Goal: Task Accomplishment & Management: Use online tool/utility

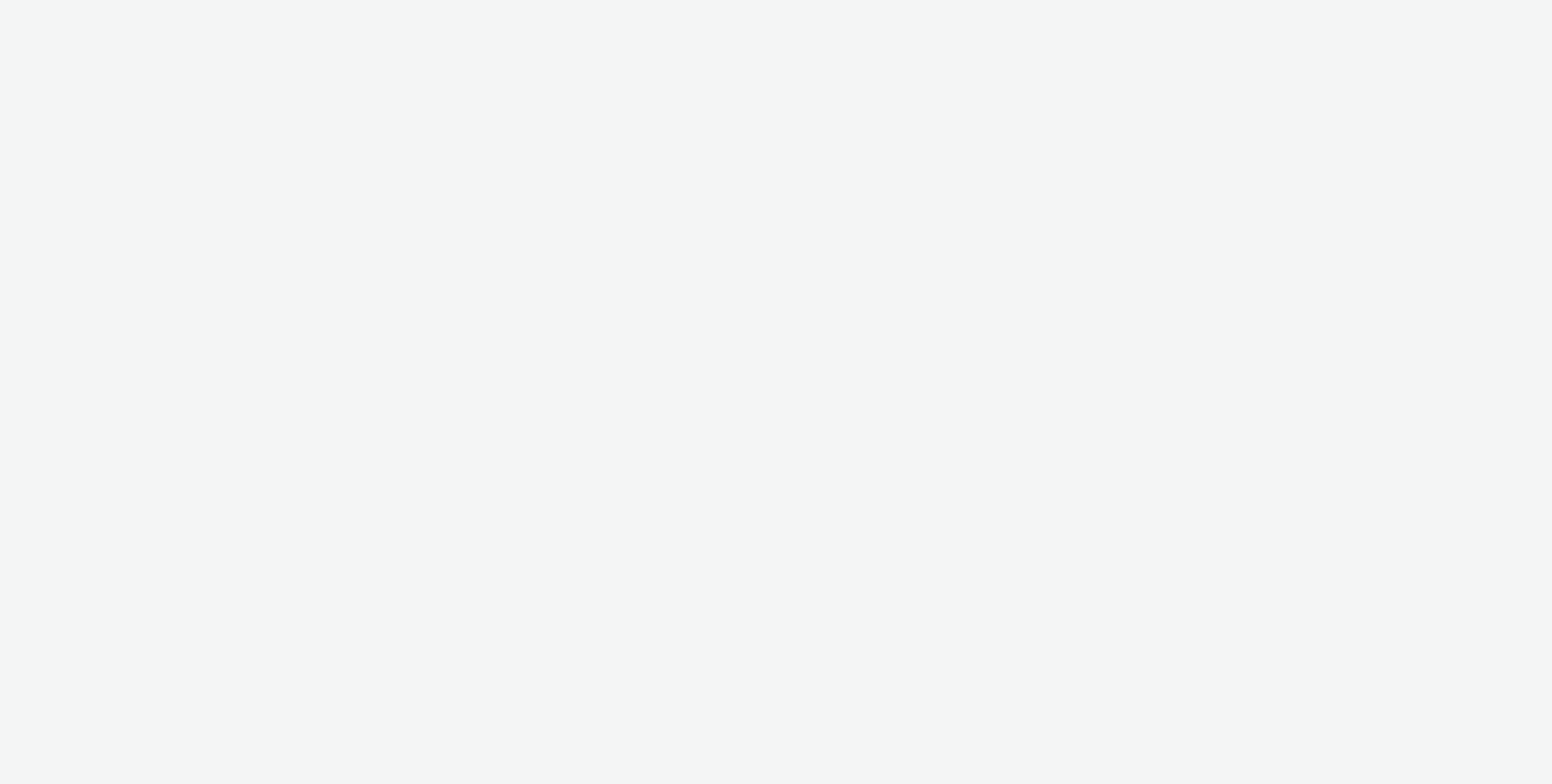
select select "47c37c18-910e-43a3-bb91-a2beb2847406"
select select "b1b940d3-d05b-48b5-821e-f328c33b988b"
select select "d84d6561-18f3-4a65-9ed0-42618f513f94"
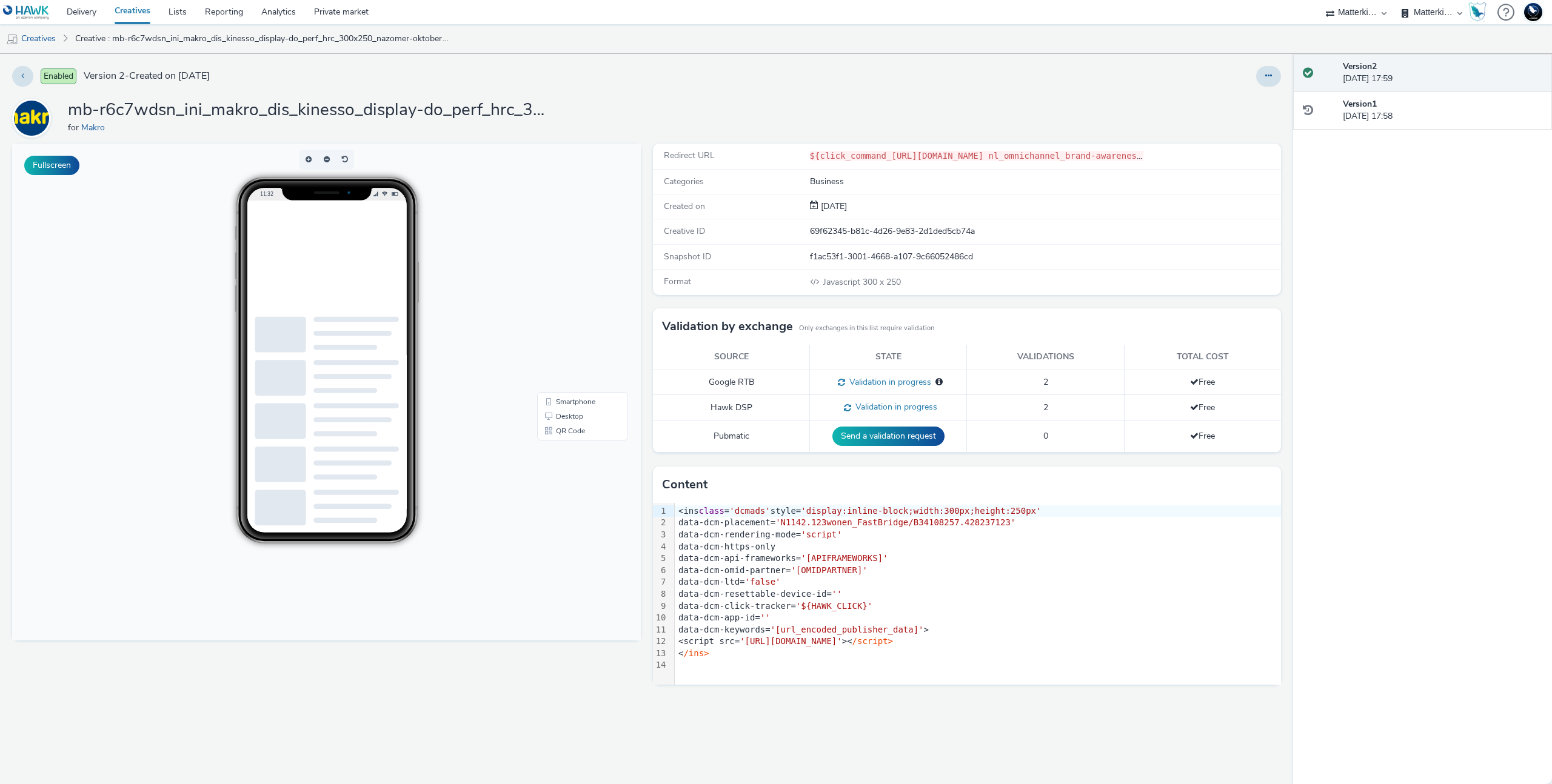
click at [1037, 586] on div "data-dcm-ltd= 'false'" at bounding box center [978, 582] width 606 height 12
click at [727, 652] on div "< /ins>" at bounding box center [978, 654] width 606 height 12
click at [1266, 72] on icon at bounding box center [1269, 76] width 6 height 9
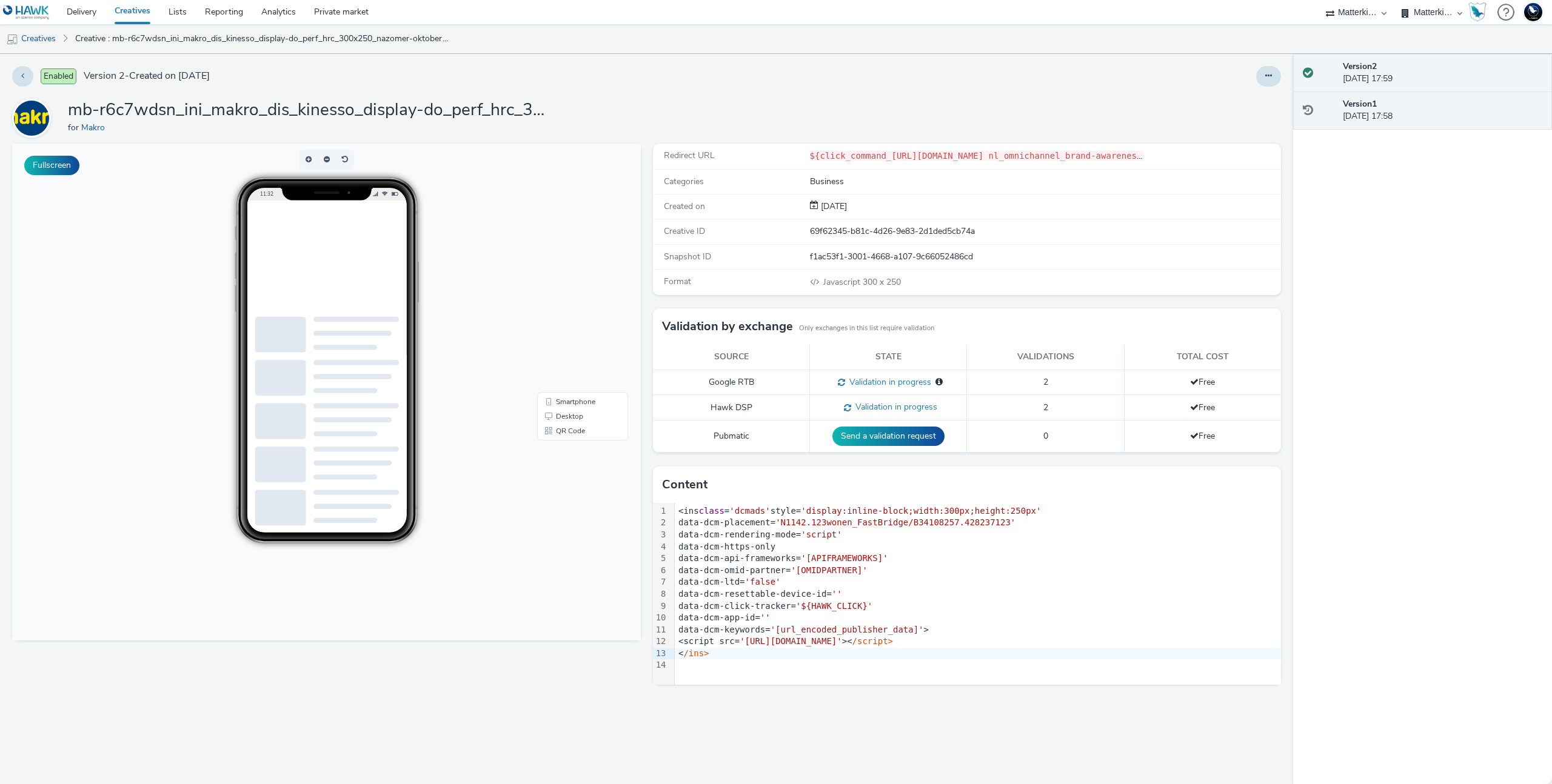
click at [1396, 114] on div "Version 1 04 September 2025, 17:58" at bounding box center [1442, 110] width 200 height 25
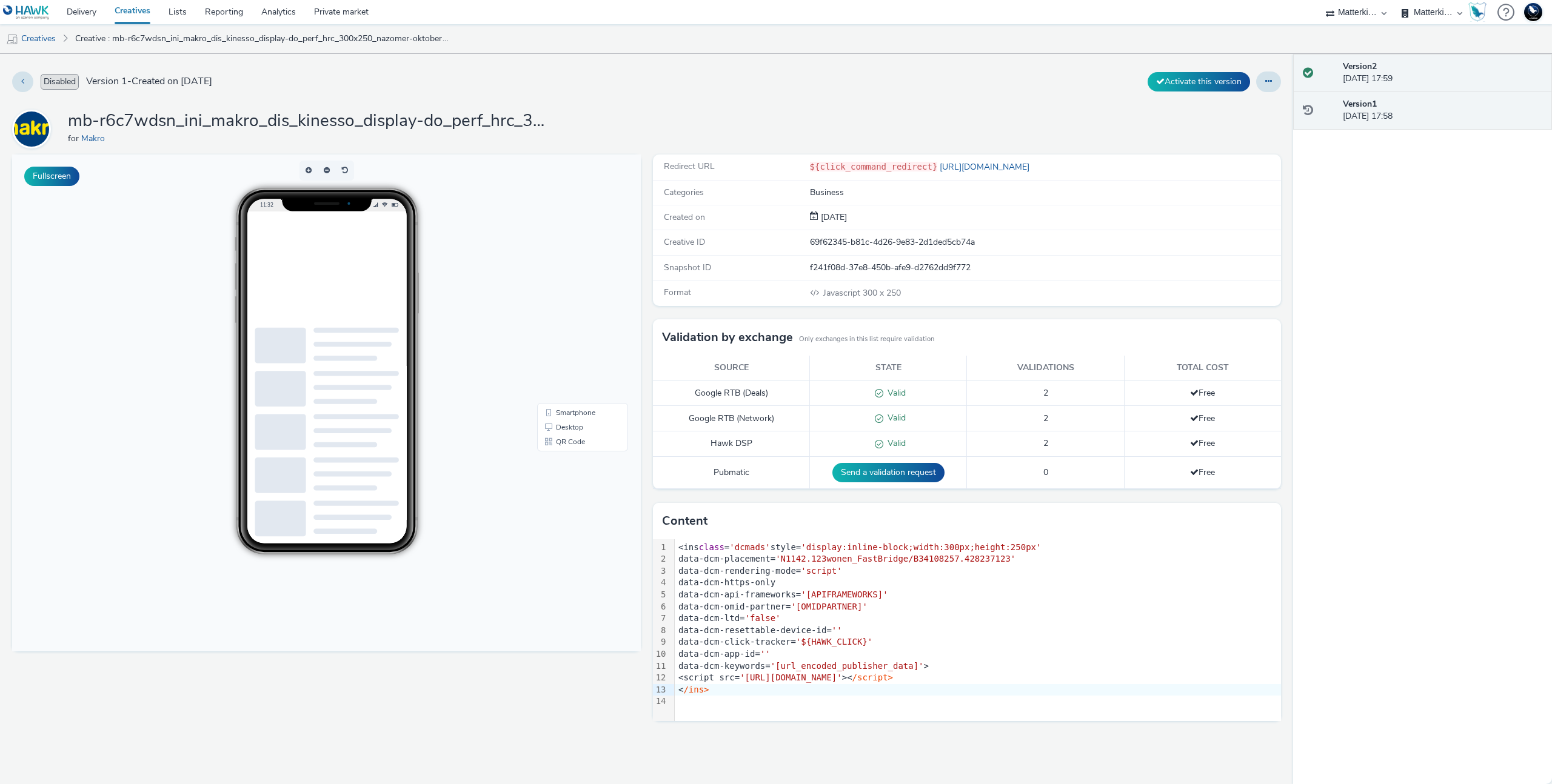
click at [1369, 69] on strong "Version 2" at bounding box center [1359, 66] width 34 height 11
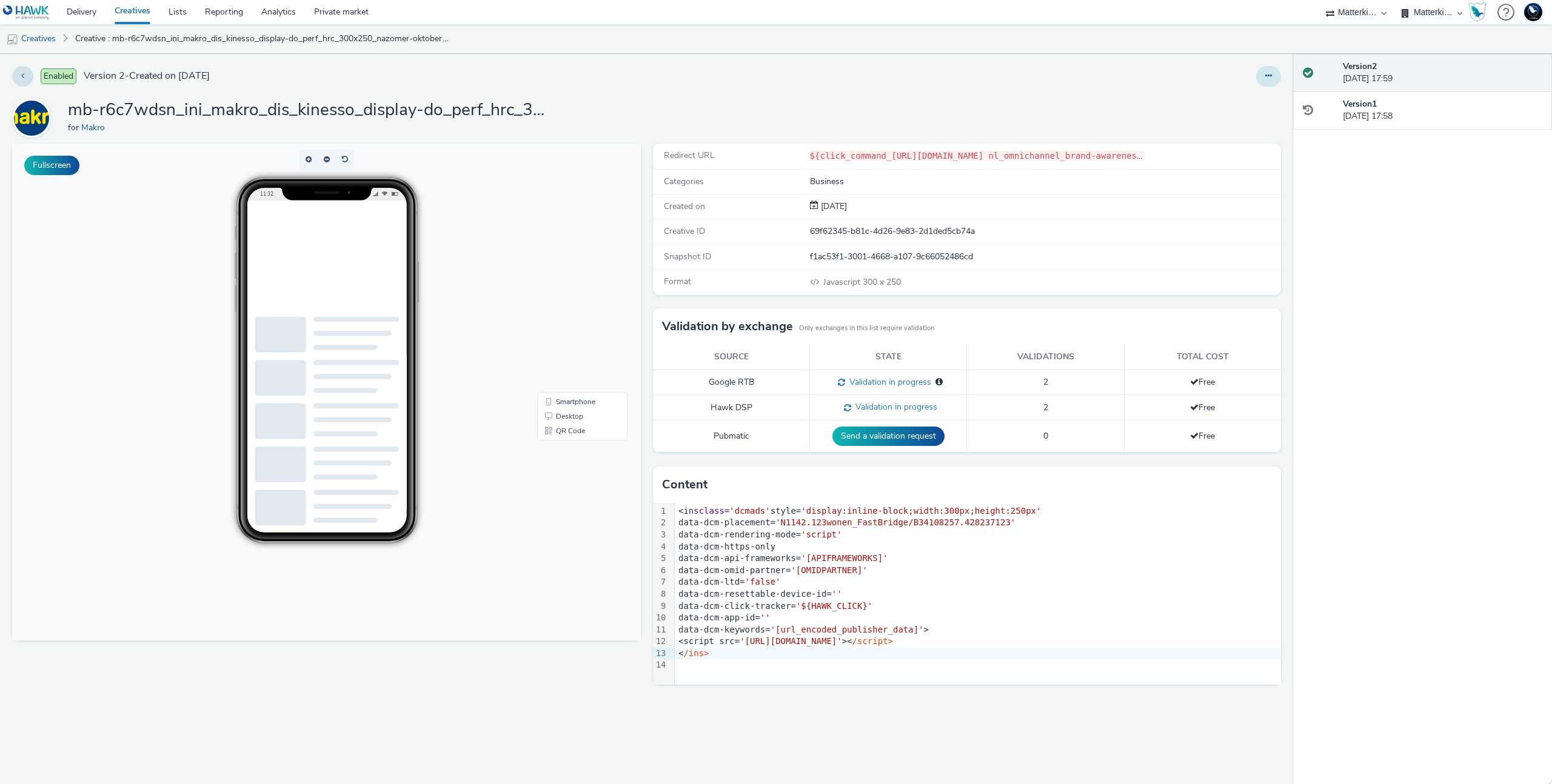
click at [1264, 80] on button at bounding box center [1268, 76] width 25 height 21
click at [1231, 92] on link "Edit" at bounding box center [1235, 100] width 91 height 24
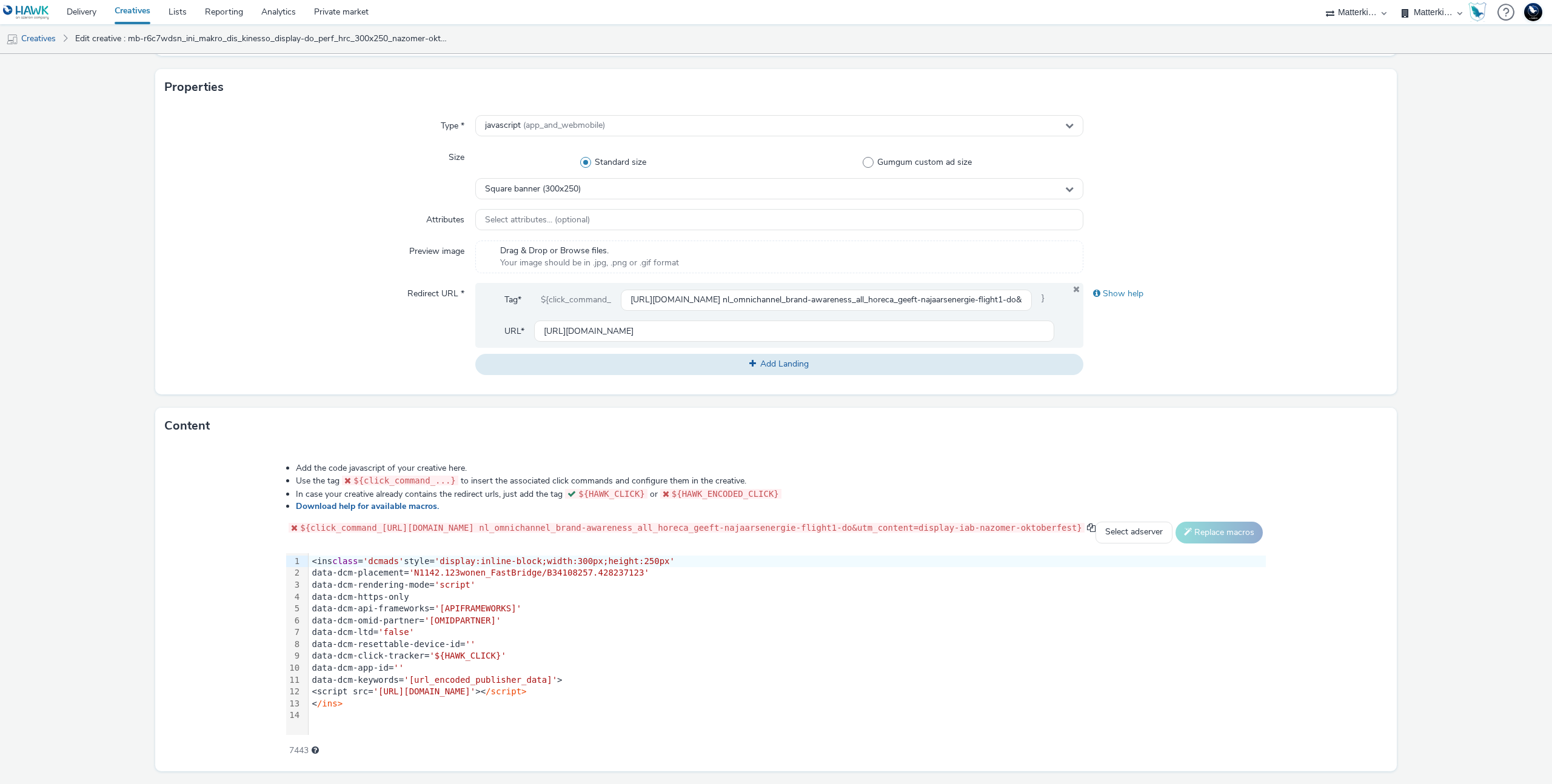
scroll to position [258, 0]
click at [686, 307] on input "https://folders.makro.nl/oktoberfest-wk38-25?utm_source=paid&utm_medium=azerion…" at bounding box center [827, 305] width 411 height 21
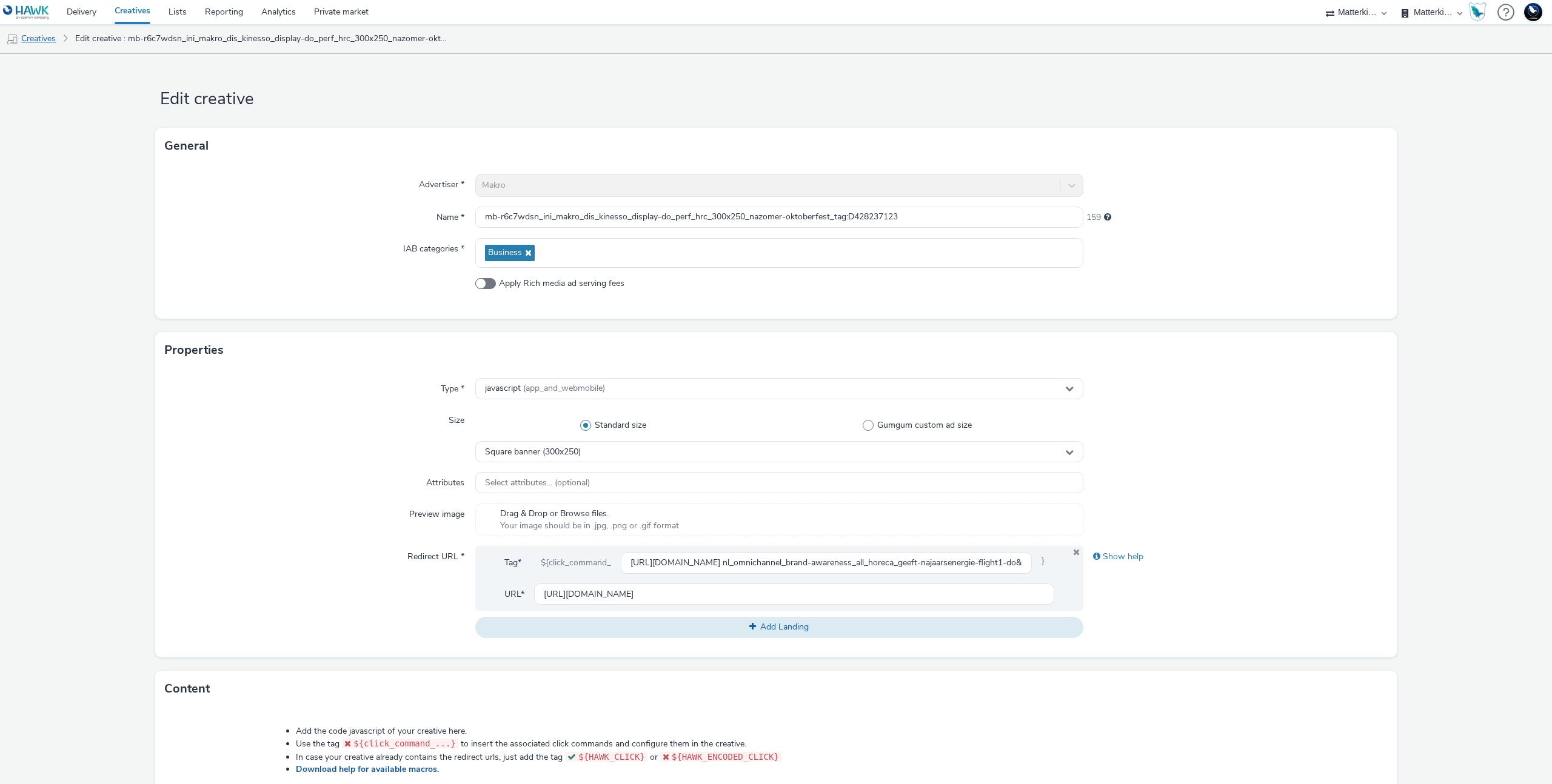
click at [47, 41] on link "Creatives" at bounding box center [31, 38] width 62 height 29
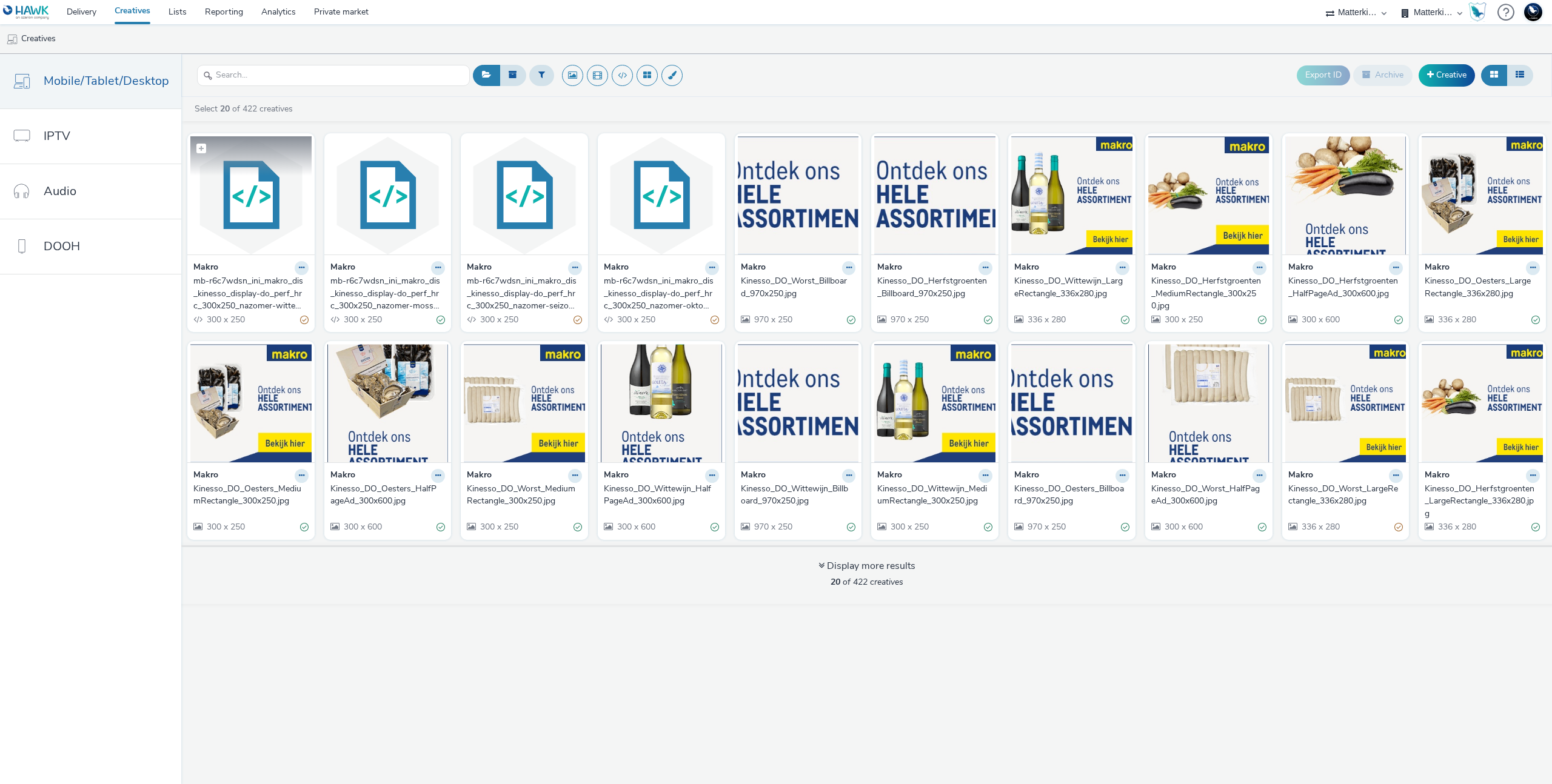
click at [282, 243] on img at bounding box center [251, 196] width 121 height 118
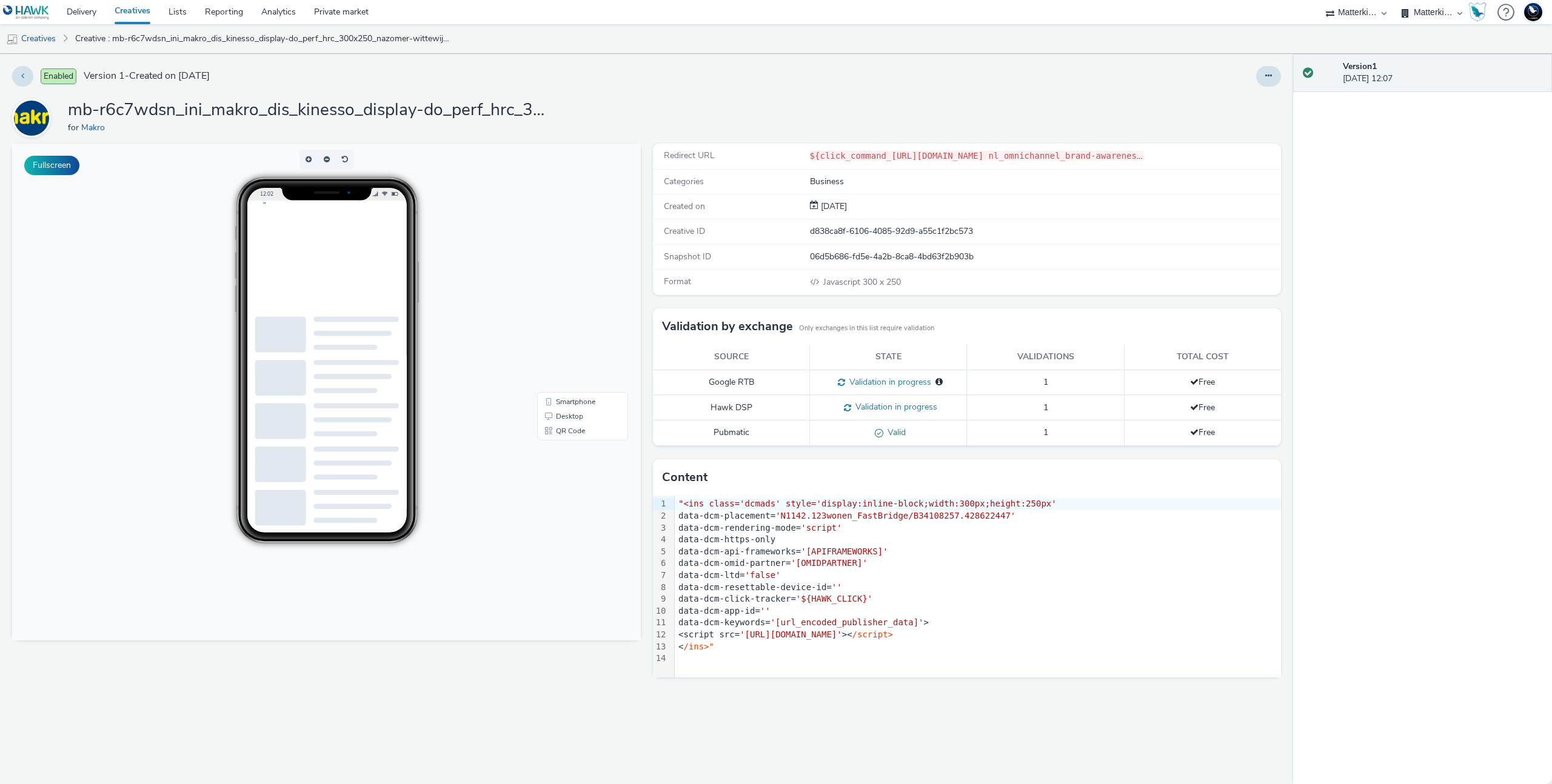
click at [1021, 154] on code "${click_command_https://producten.makro.nl/shop/category/food/dranken/wijn/wit?…" at bounding box center [1196, 156] width 772 height 10
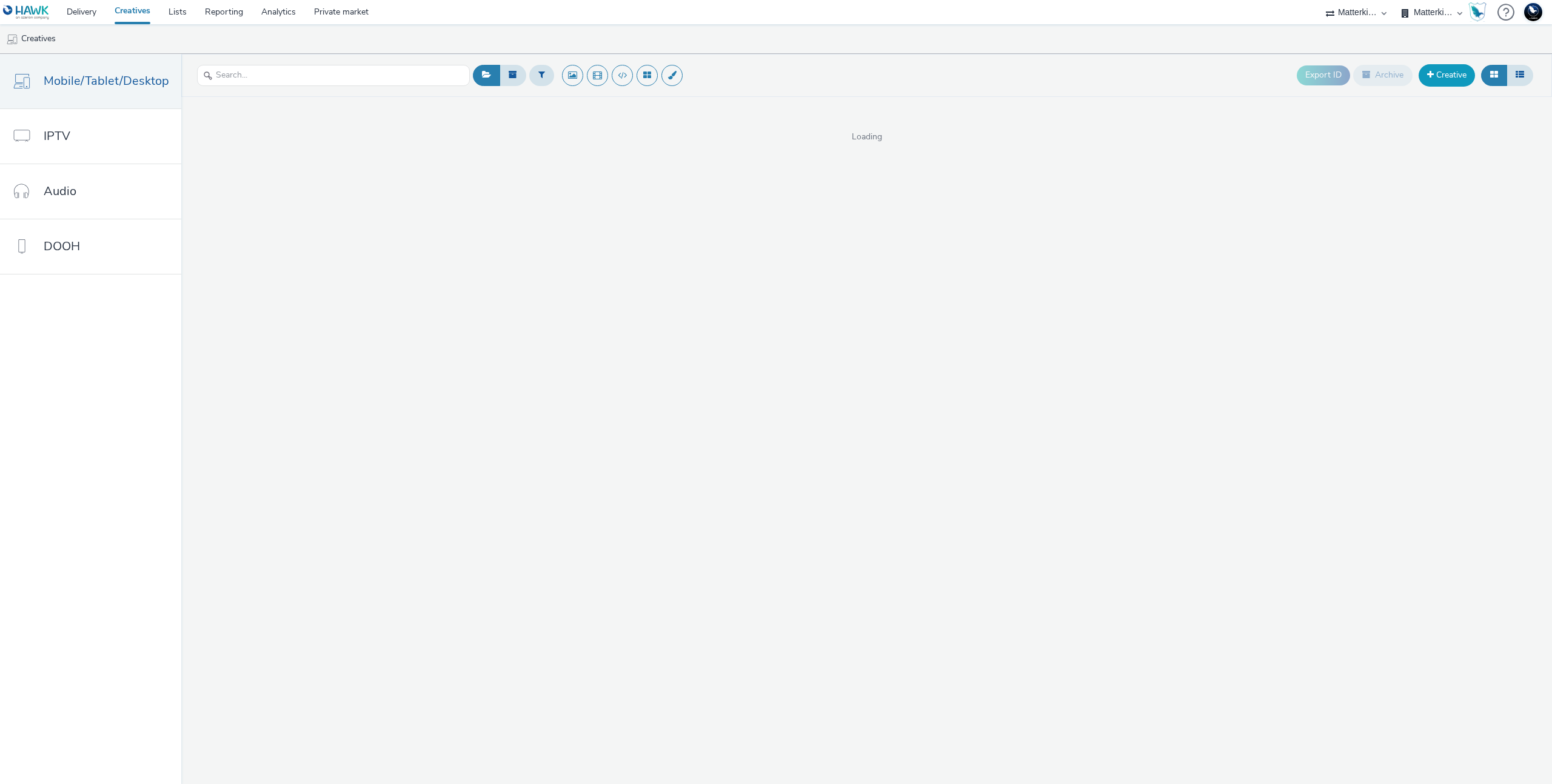
click at [1444, 76] on link "Creative" at bounding box center [1447, 75] width 56 height 21
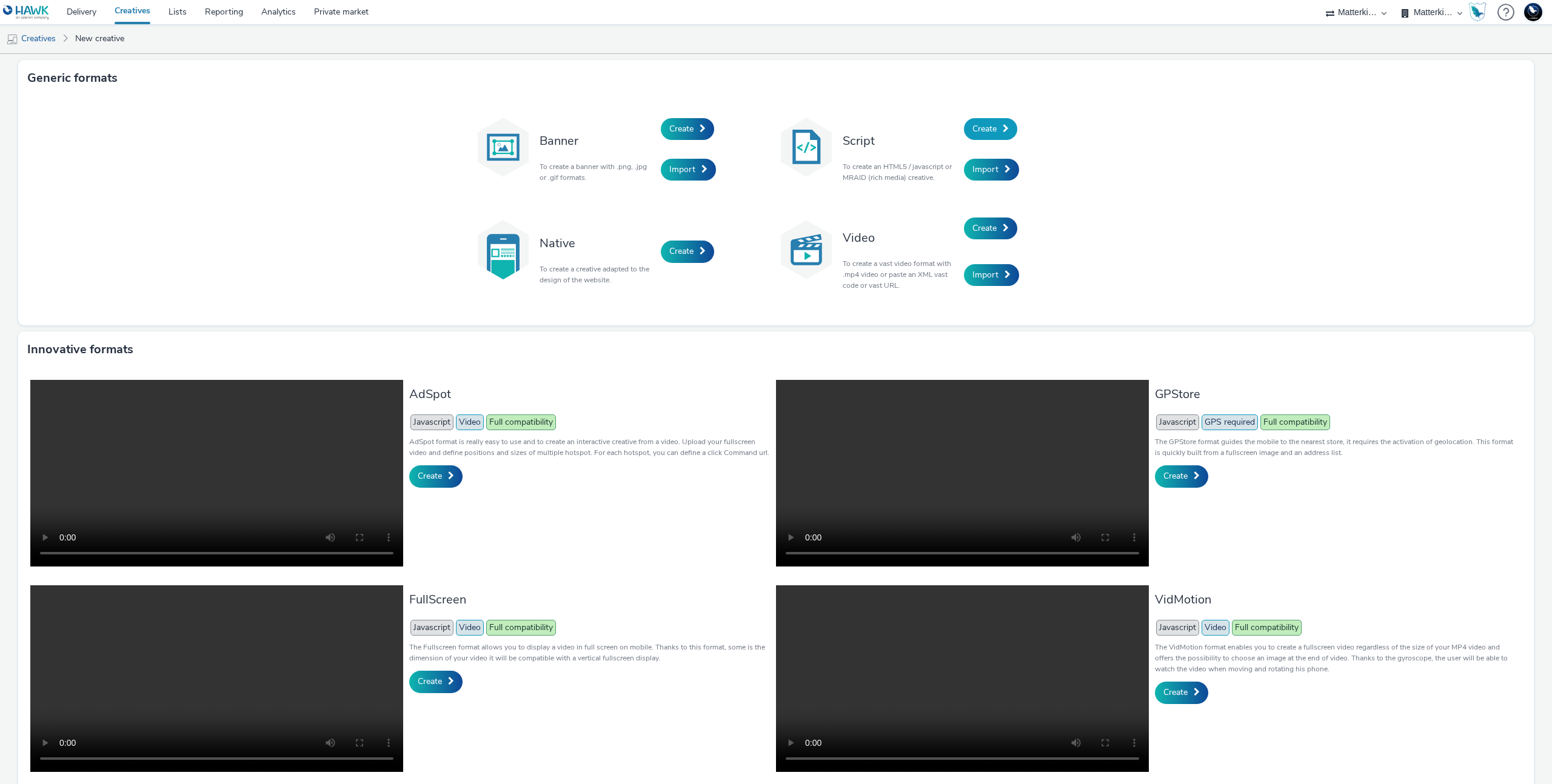
click at [995, 131] on link "Create" at bounding box center [990, 129] width 53 height 21
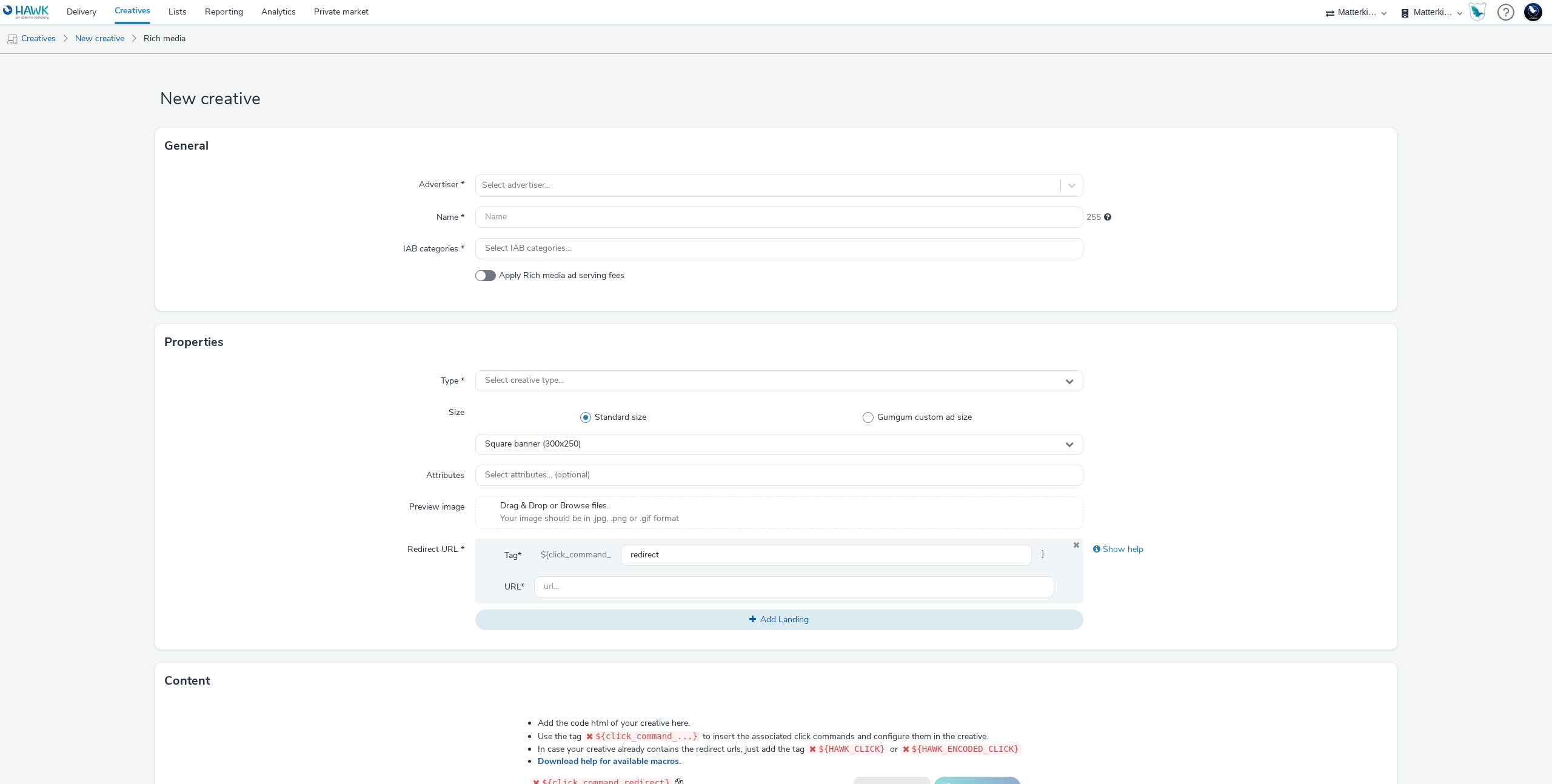
scroll to position [245, 0]
